Goal: Information Seeking & Learning: Find specific fact

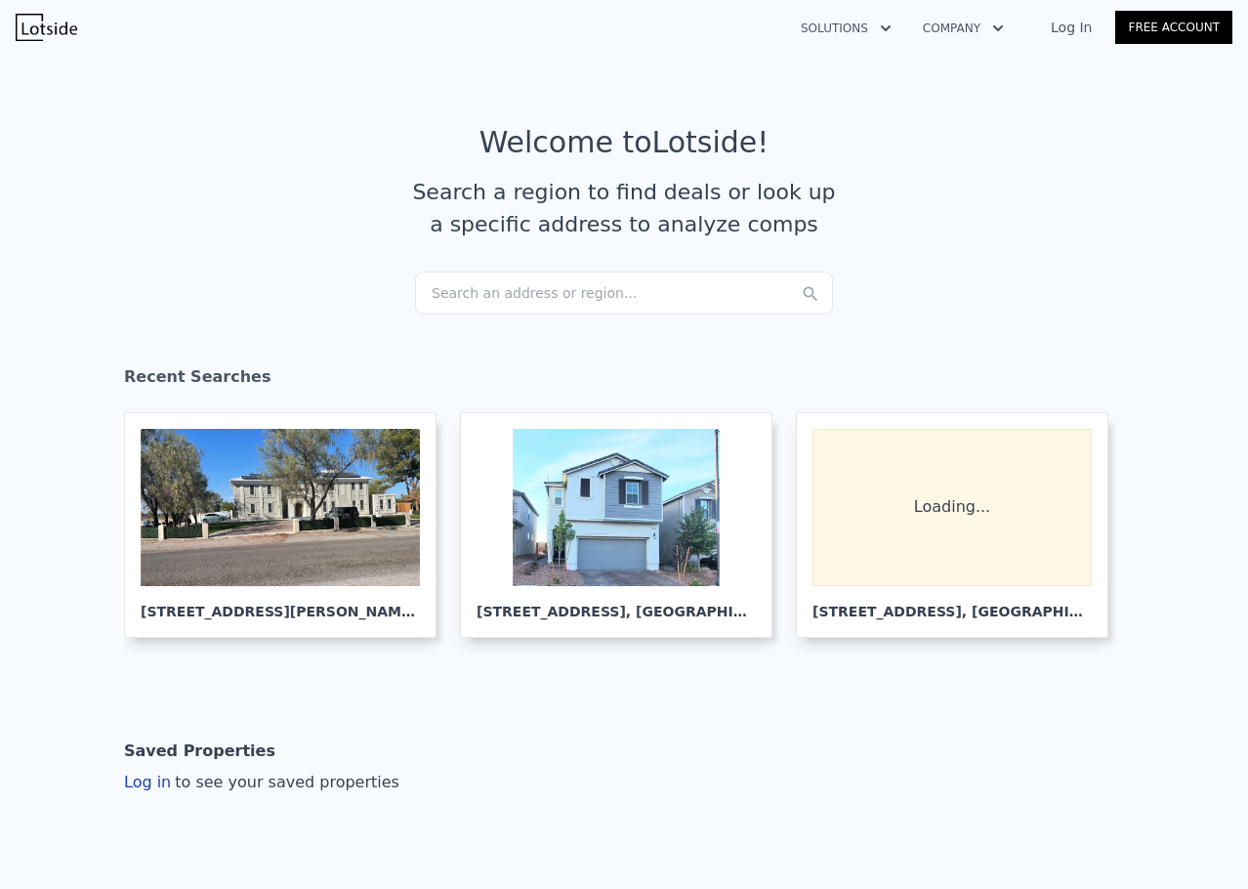
click at [576, 302] on div "Search an address or region..." at bounding box center [624, 292] width 418 height 43
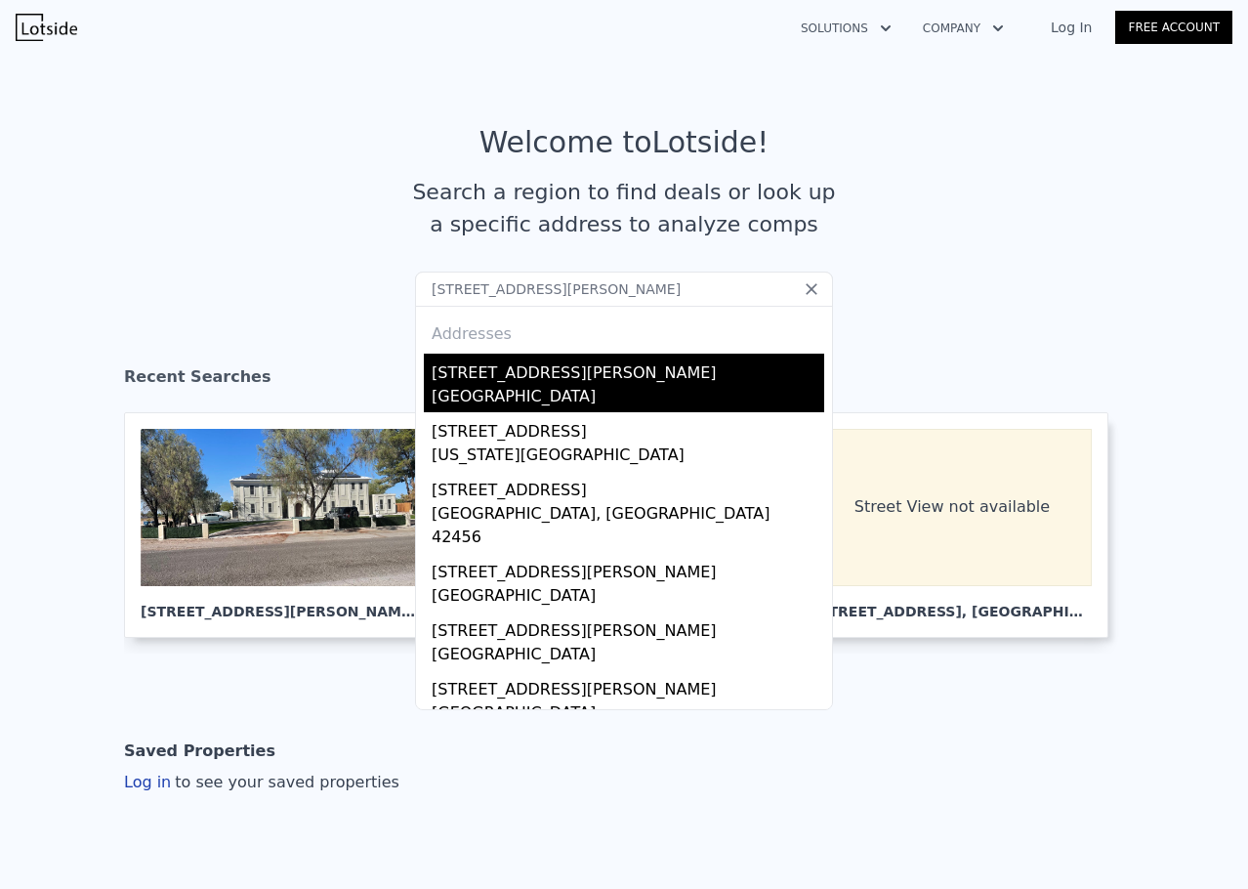
type input "[STREET_ADDRESS][PERSON_NAME]"
click at [567, 398] on div "[GEOGRAPHIC_DATA]" at bounding box center [628, 398] width 393 height 27
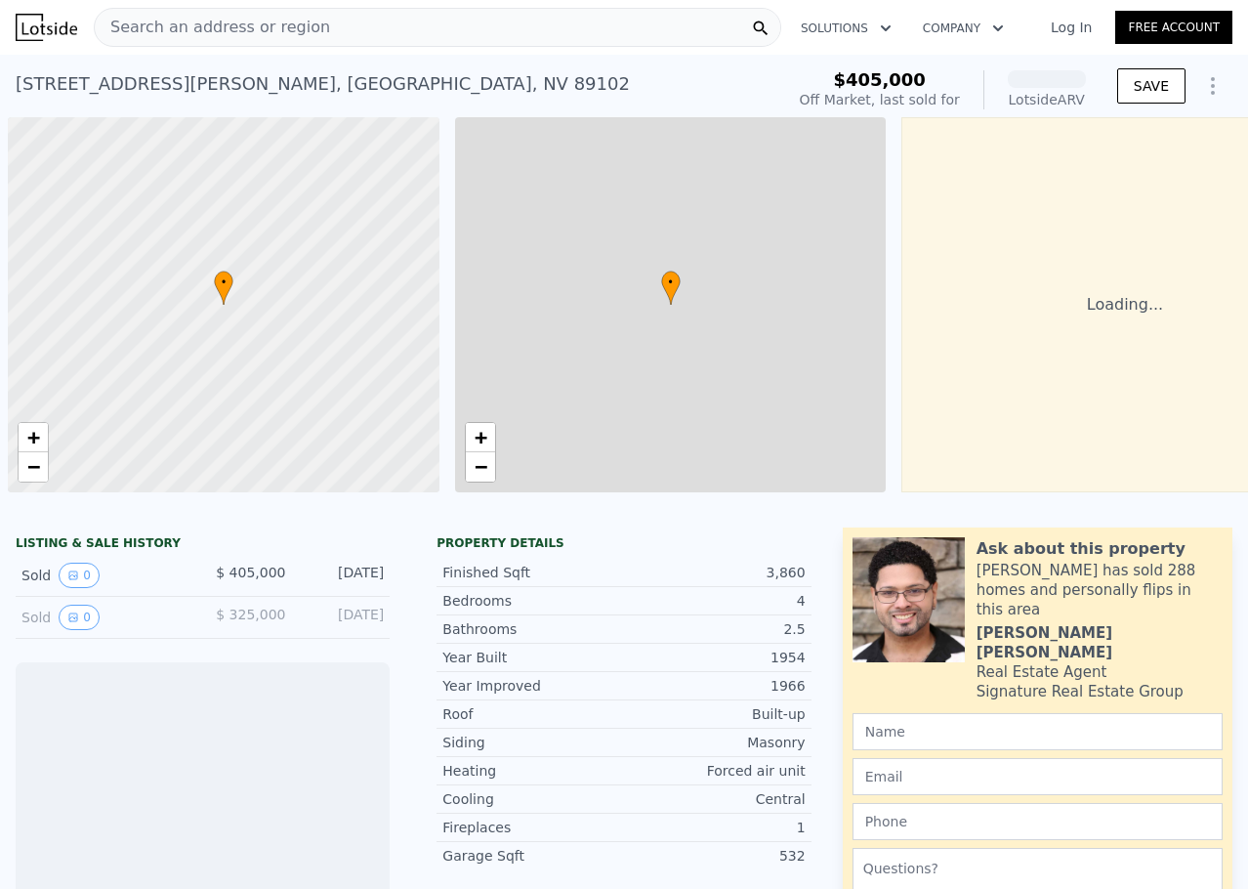
scroll to position [0, 8]
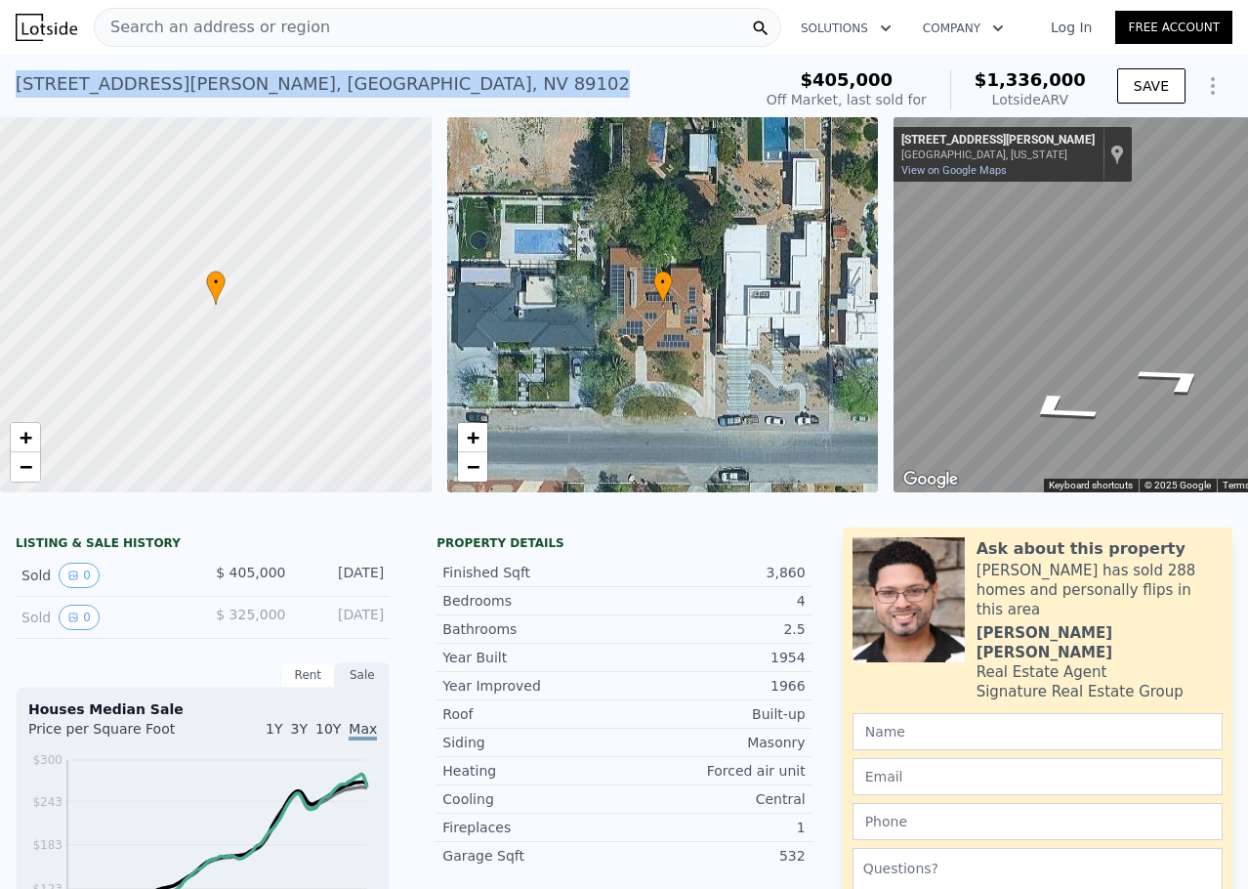
drag, startPoint x: 8, startPoint y: 82, endPoint x: 352, endPoint y: 82, distance: 343.7
click at [352, 82] on div "[STREET_ADDRESS][PERSON_NAME] Sold [DATE] for $405k (~ARV $1.336m ) $405,000 Of…" at bounding box center [624, 86] width 1248 height 62
click at [87, 630] on button "0" at bounding box center [79, 616] width 41 height 25
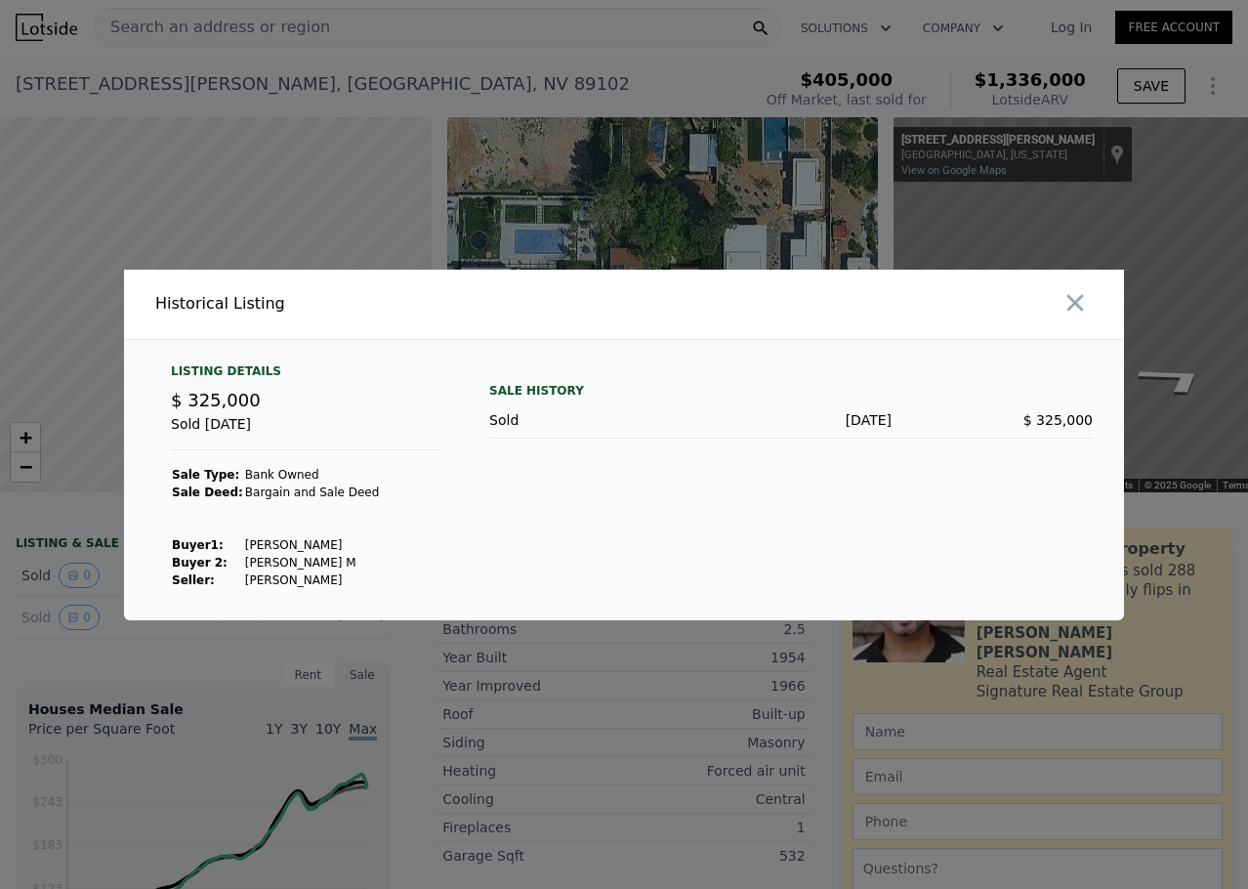
click at [564, 777] on div at bounding box center [624, 444] width 1248 height 889
